Goal: Obtain resource: Obtain resource

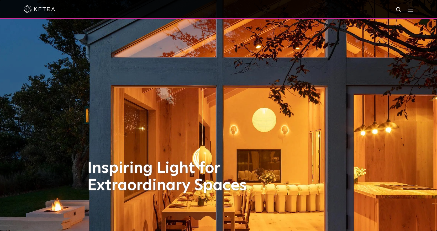
click at [414, 11] on img at bounding box center [411, 9] width 6 height 5
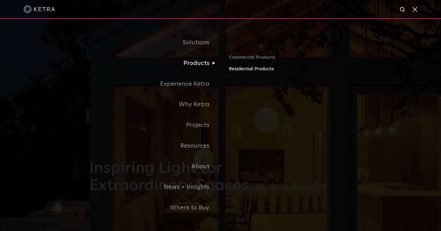
click at [250, 69] on link "Residential Products" at bounding box center [290, 69] width 123 height 8
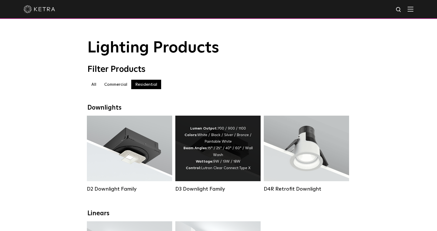
click at [224, 123] on div "Lumen Output: 700 / 900 / 1100 Colors: White / Black / Silver / Bronze / Painta…" at bounding box center [217, 149] width 85 height 66
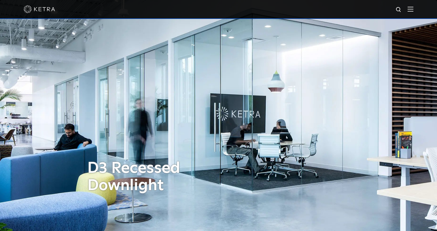
click at [412, 8] on img at bounding box center [411, 9] width 6 height 5
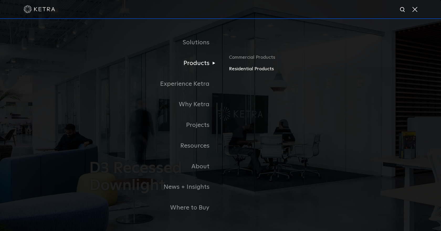
click at [252, 71] on link "Residential Products" at bounding box center [290, 69] width 123 height 8
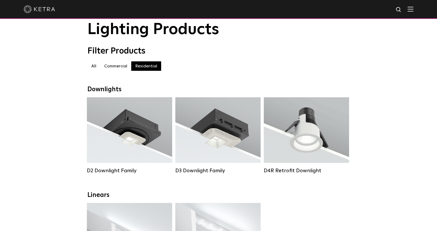
scroll to position [26, 0]
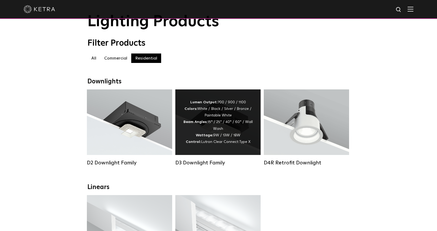
click at [252, 95] on div "Lumen Output: 700 / 900 / 1100 Colors: White / Black / Silver / Bronze / Painta…" at bounding box center [217, 123] width 85 height 66
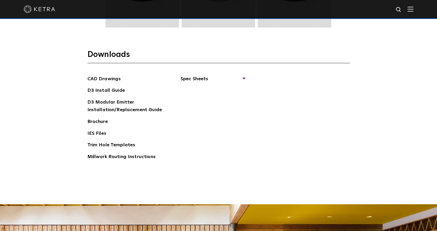
scroll to position [840, 0]
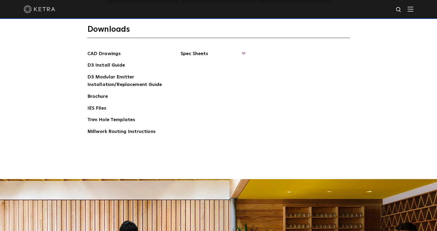
click at [216, 54] on span "Spec Sheets" at bounding box center [213, 56] width 64 height 12
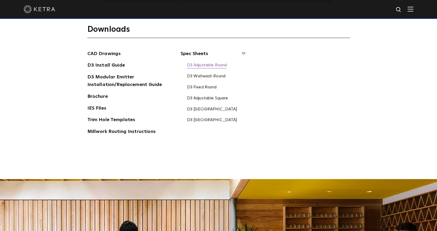
click at [225, 63] on link "D3 Adjustable Round" at bounding box center [207, 66] width 40 height 6
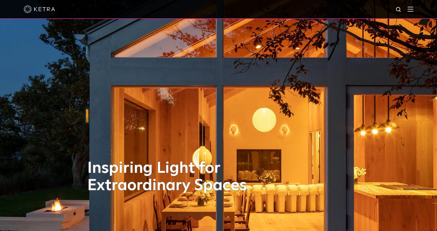
click at [418, 10] on div at bounding box center [218, 9] width 437 height 19
click at [414, 10] on img at bounding box center [411, 9] width 6 height 5
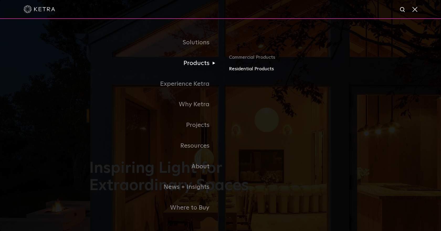
click at [241, 68] on link "Residential Products" at bounding box center [290, 69] width 123 height 8
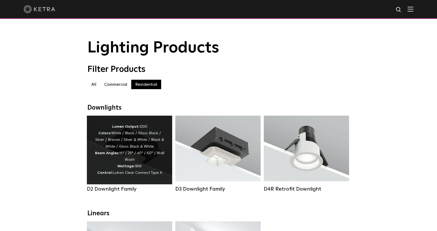
click at [140, 156] on div "Lumen Output: 1200 Colors: White / Black / Gloss Black / Silver / Bronze / Silv…" at bounding box center [130, 150] width 70 height 53
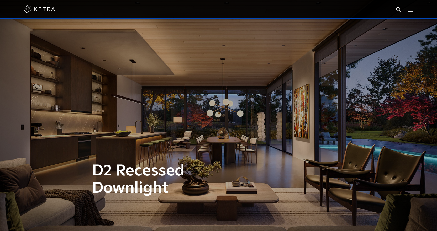
click at [414, 7] on img at bounding box center [411, 9] width 6 height 5
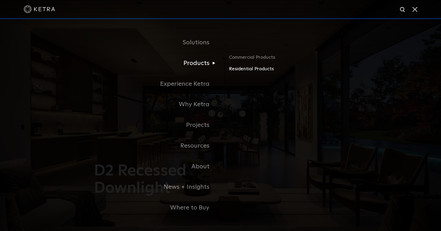
click at [248, 68] on link "Residential Products" at bounding box center [290, 69] width 123 height 8
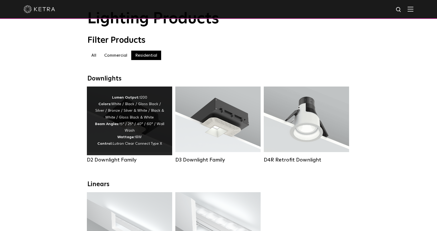
scroll to position [79, 0]
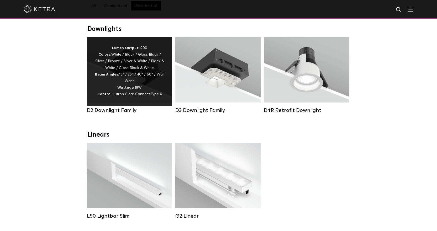
click at [133, 96] on span "Lutron Clear Connect Type X" at bounding box center [137, 94] width 49 height 4
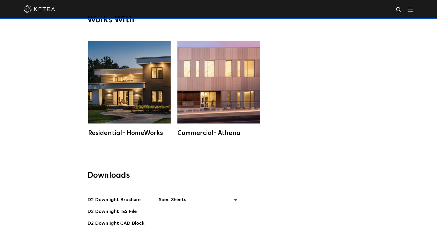
scroll to position [1366, 0]
click at [188, 196] on span "Spec Sheets" at bounding box center [198, 202] width 79 height 12
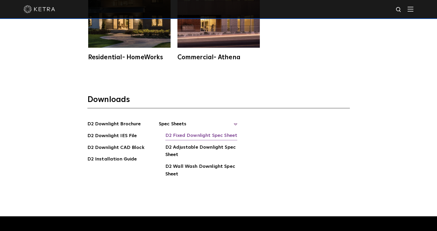
scroll to position [1444, 0]
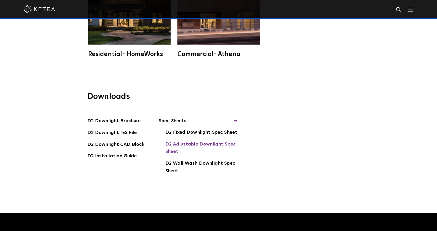
click at [219, 141] on link "D2 Adjustable Downlight Spec Sheet" at bounding box center [201, 149] width 72 height 16
